Goal: Task Accomplishment & Management: Manage account settings

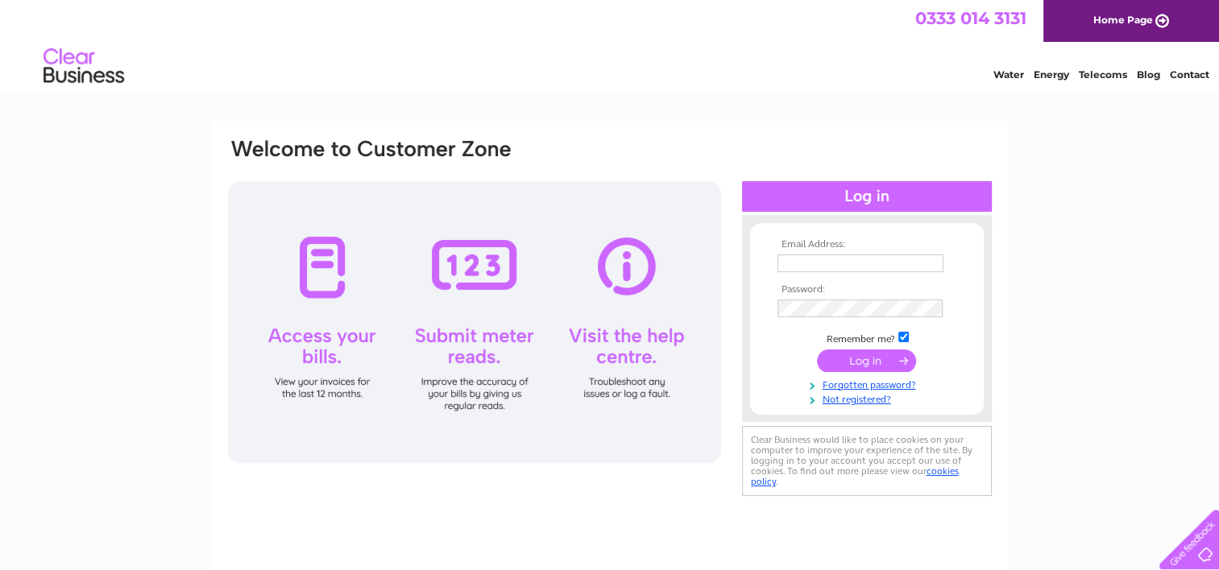
type input "[EMAIL_ADDRESS][DOMAIN_NAME]"
click at [879, 357] on input "submit" at bounding box center [866, 361] width 99 height 23
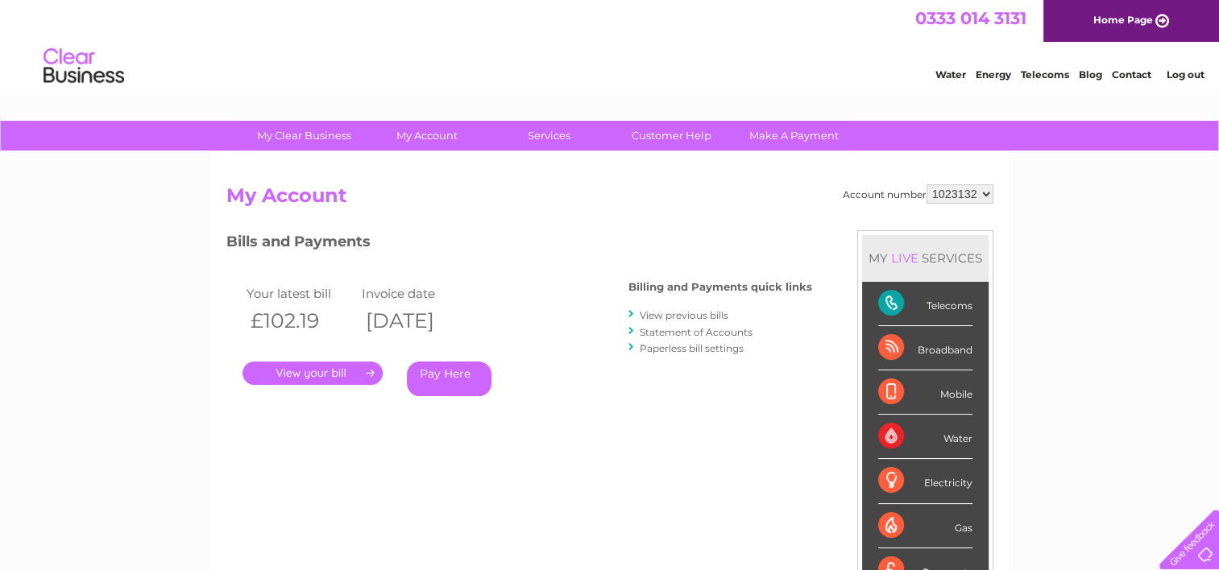
click at [305, 375] on link "." at bounding box center [312, 373] width 140 height 23
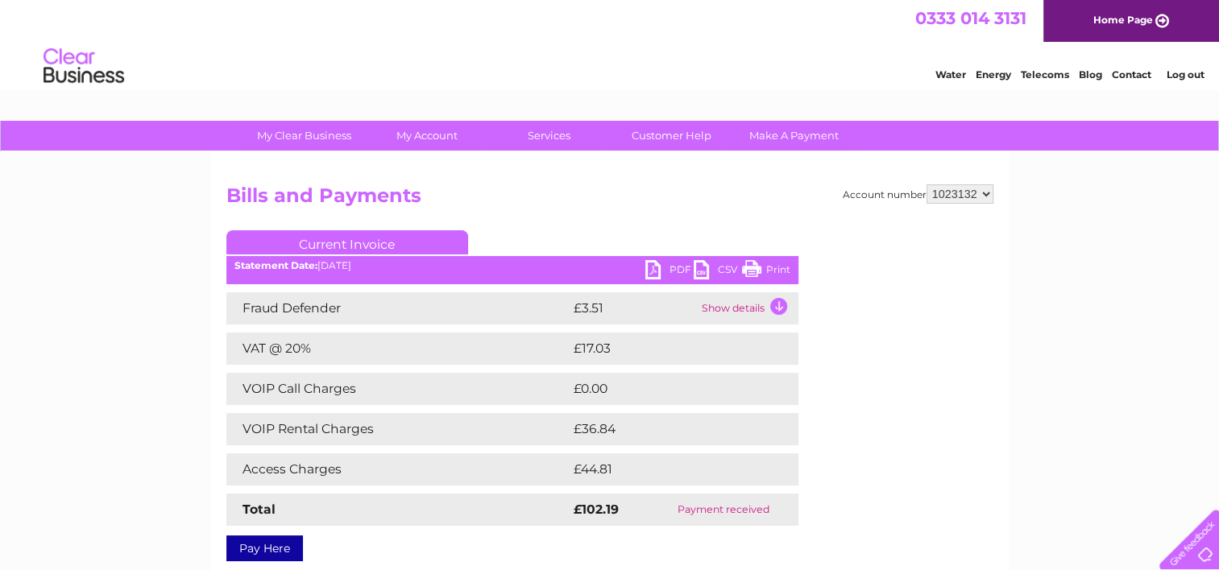
click at [669, 264] on link "PDF" at bounding box center [669, 271] width 48 height 23
